Goal: Transaction & Acquisition: Purchase product/service

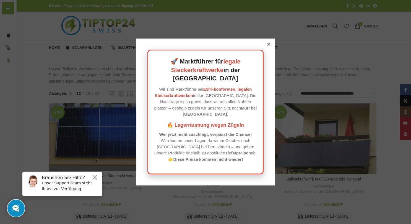
click at [225, 150] on strong "Tiefstpreisen" at bounding box center [238, 152] width 26 height 5
click at [268, 46] on icon at bounding box center [269, 44] width 3 height 3
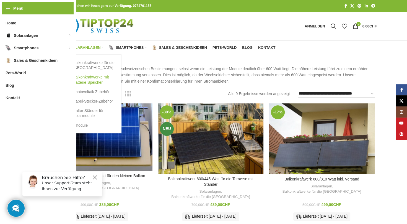
click at [90, 79] on link "Balkonkraftwerke mit Batterie Speicher" at bounding box center [91, 79] width 50 height 14
